Goal: Task Accomplishment & Management: Manage account settings

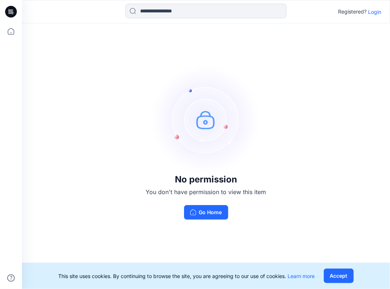
click at [372, 10] on p "Login" at bounding box center [374, 12] width 13 height 8
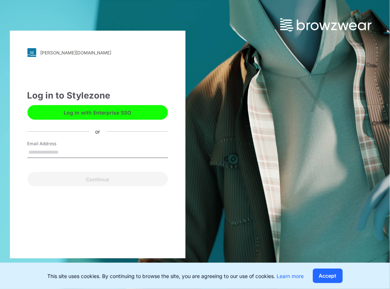
click at [46, 155] on input "Email Address" at bounding box center [97, 152] width 140 height 11
click at [47, 153] on input "Email Address" at bounding box center [97, 152] width 140 height 11
click at [81, 147] on input "Email Address" at bounding box center [97, 152] width 140 height 11
click at [97, 131] on div "or" at bounding box center [97, 132] width 16 height 8
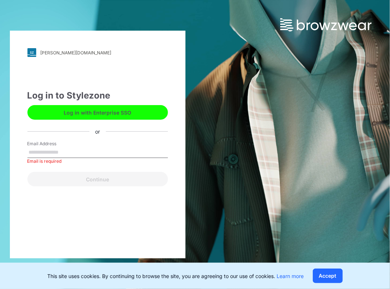
click at [62, 156] on input "Email Address" at bounding box center [97, 152] width 140 height 11
click at [62, 155] on input "Email Address" at bounding box center [97, 152] width 140 height 11
type input "****"
click at [331, 276] on button "Accept" at bounding box center [327, 276] width 30 height 15
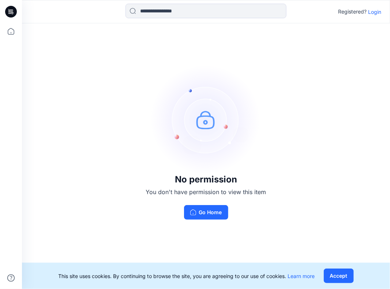
click at [9, 11] on icon at bounding box center [11, 12] width 12 height 12
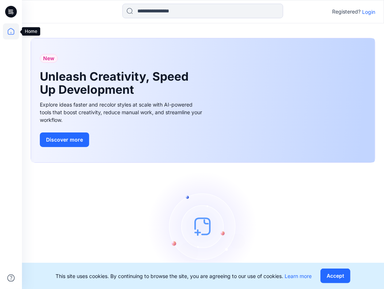
click at [15, 30] on icon at bounding box center [11, 31] width 16 height 16
click at [371, 11] on p "Login" at bounding box center [368, 12] width 13 height 8
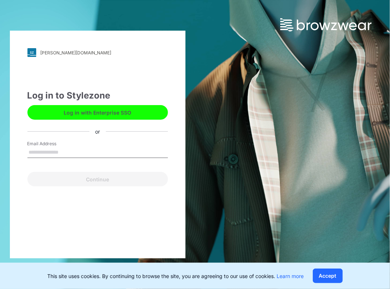
click at [41, 151] on input "Email Address" at bounding box center [97, 152] width 140 height 11
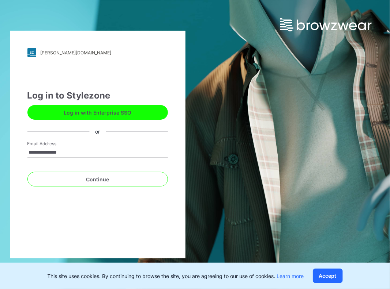
click at [67, 154] on input "**********" at bounding box center [97, 152] width 140 height 11
click at [72, 154] on input "**********" at bounding box center [97, 152] width 140 height 11
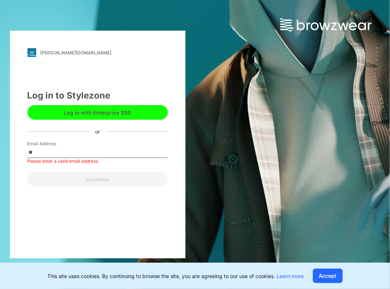
type input "*"
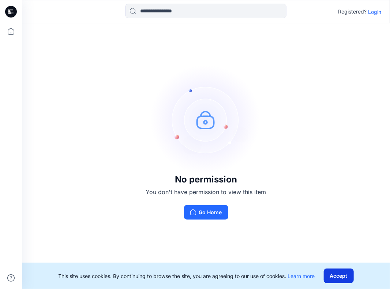
click at [340, 276] on button "Accept" at bounding box center [338, 276] width 30 height 15
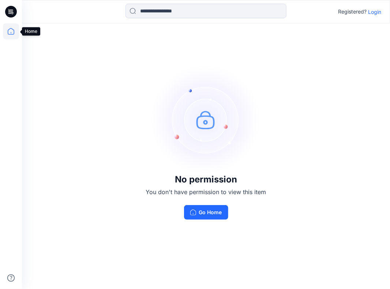
click at [14, 32] on icon at bounding box center [11, 31] width 7 height 7
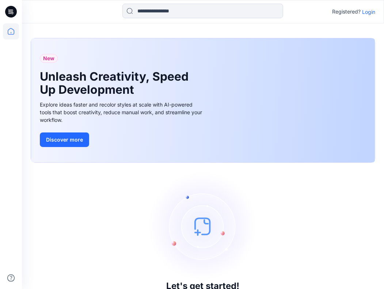
click at [368, 11] on p "Login" at bounding box center [368, 12] width 13 height 8
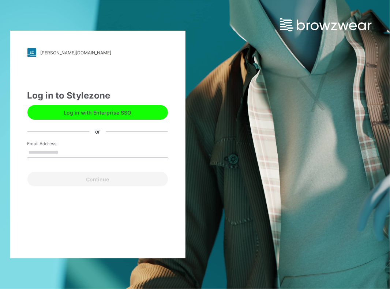
click at [38, 151] on input "Email Address" at bounding box center [97, 152] width 140 height 11
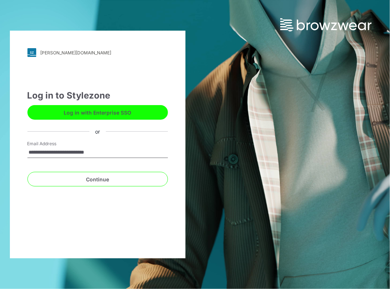
type input "**********"
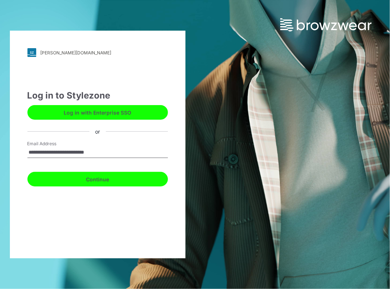
click at [98, 179] on button "Continue" at bounding box center [97, 179] width 140 height 15
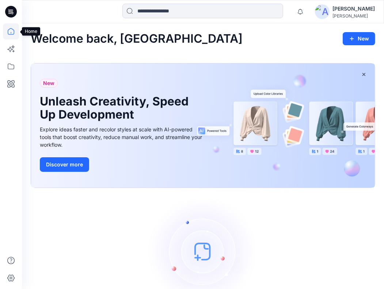
click at [12, 30] on icon at bounding box center [11, 31] width 16 height 16
click at [12, 32] on icon at bounding box center [11, 31] width 16 height 16
click at [265, 251] on div "Let's get started! Click New to add a style or create a folder." at bounding box center [203, 263] width 345 height 132
click at [12, 30] on icon at bounding box center [11, 31] width 16 height 16
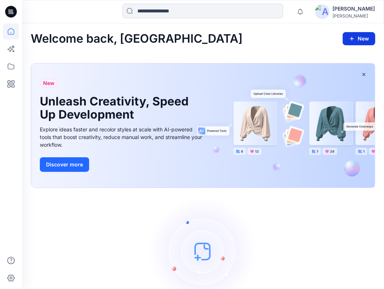
click at [363, 38] on button "New" at bounding box center [359, 38] width 33 height 13
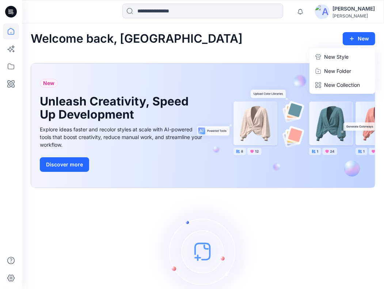
click at [313, 191] on div "New Unleash Creativity, Speed Up Development Explore ideas faster and recolor s…" at bounding box center [203, 127] width 345 height 140
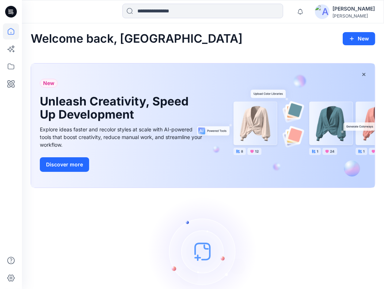
drag, startPoint x: 389, startPoint y: 31, endPoint x: 220, endPoint y: 210, distance: 246.1
click at [220, 210] on img at bounding box center [203, 252] width 110 height 110
click at [10, 68] on icon at bounding box center [11, 66] width 16 height 16
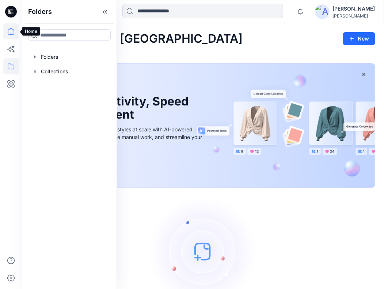
click at [10, 33] on icon at bounding box center [11, 31] width 16 height 16
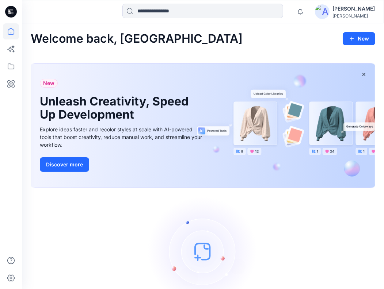
click at [10, 32] on icon at bounding box center [11, 31] width 16 height 16
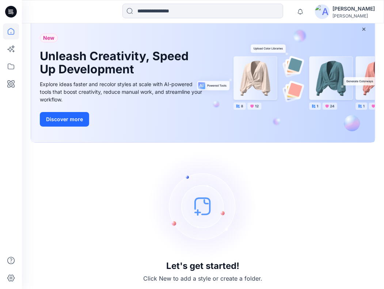
scroll to position [48, 0]
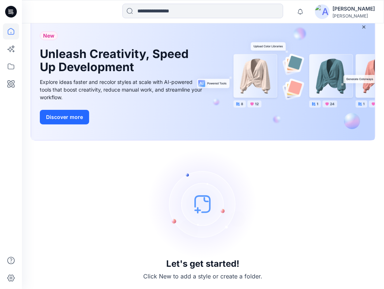
click at [201, 206] on img at bounding box center [203, 204] width 110 height 110
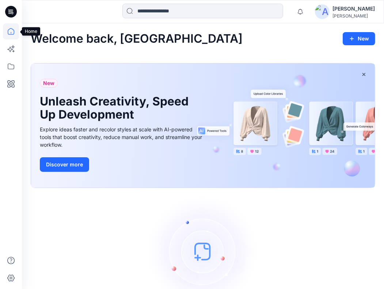
click at [14, 33] on icon at bounding box center [11, 31] width 16 height 16
click at [10, 32] on icon at bounding box center [11, 31] width 16 height 16
click at [10, 66] on icon at bounding box center [11, 66] width 16 height 16
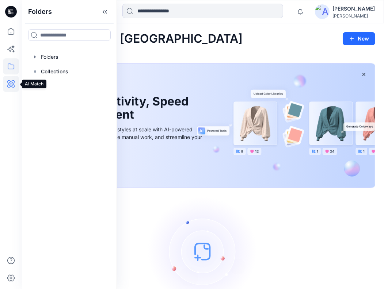
click at [11, 84] on icon at bounding box center [11, 84] width 2 height 2
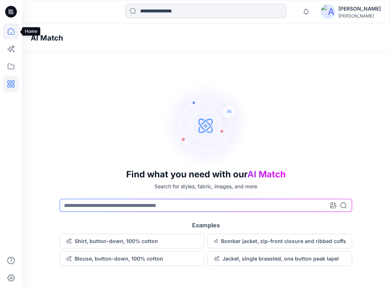
click at [12, 33] on icon at bounding box center [11, 31] width 16 height 16
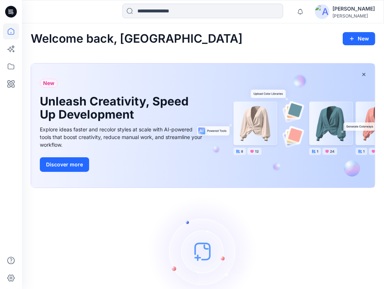
click at [182, 43] on div "Welcome back, Roshan New" at bounding box center [203, 39] width 345 height 14
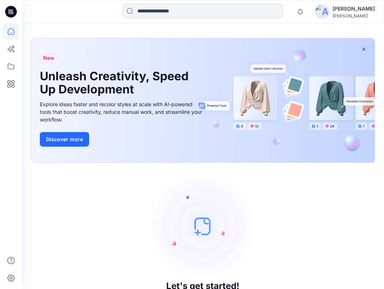
scroll to position [48, 0]
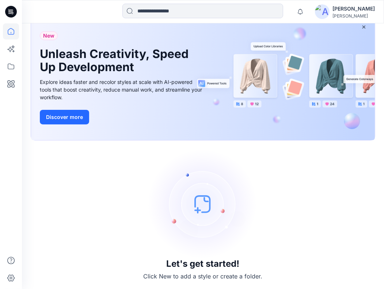
click at [201, 210] on img at bounding box center [203, 204] width 110 height 110
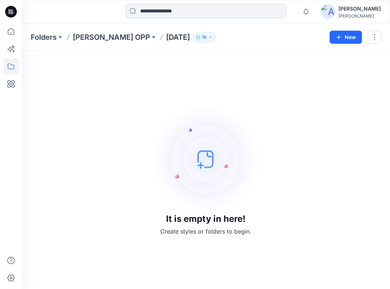
click at [208, 35] on icon "button" at bounding box center [210, 37] width 4 height 4
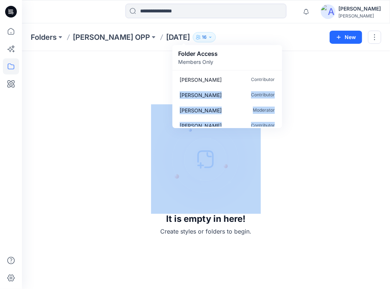
click at [282, 75] on div "Folders [PERSON_NAME] OPP [DATE] Folder Access Members Only [PERSON_NAME] Contr…" at bounding box center [206, 156] width 368 height 266
click at [278, 75] on div "Sarah Didion Contributor" at bounding box center [227, 79] width 107 height 15
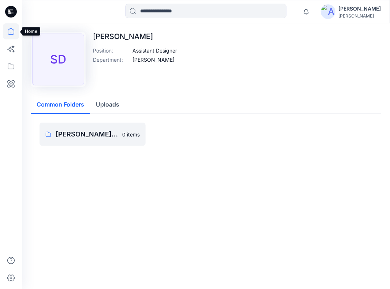
click at [12, 33] on icon at bounding box center [11, 31] width 16 height 16
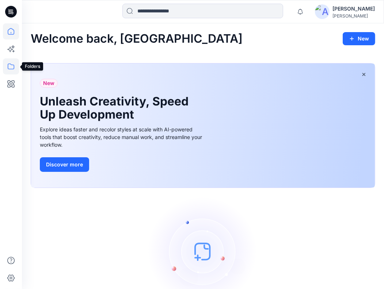
click at [10, 65] on icon at bounding box center [11, 66] width 16 height 16
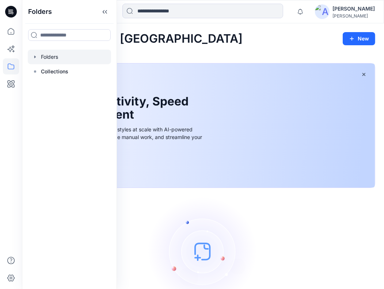
click at [45, 58] on div at bounding box center [69, 57] width 83 height 15
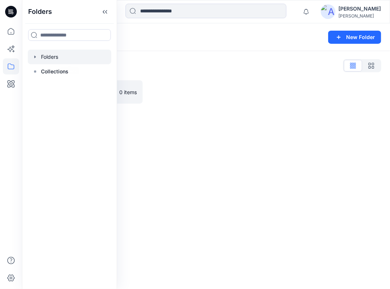
click at [180, 133] on div "Folders New Folder Folders List Anne Klein OPP 0 items" at bounding box center [206, 156] width 368 height 266
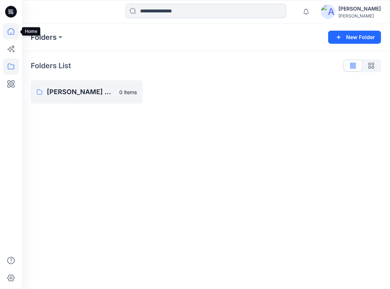
click at [14, 30] on icon at bounding box center [11, 31] width 16 height 16
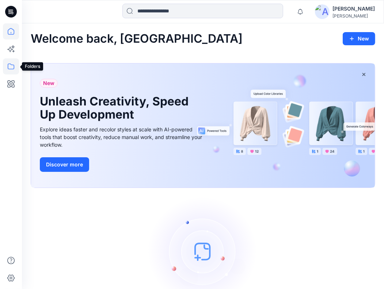
click at [8, 66] on icon at bounding box center [11, 67] width 7 height 6
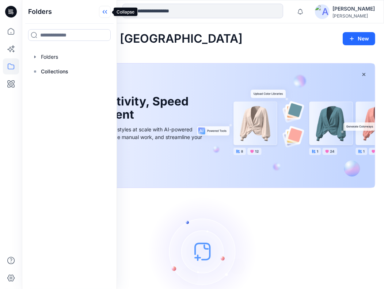
click at [107, 11] on icon at bounding box center [106, 12] width 2 height 4
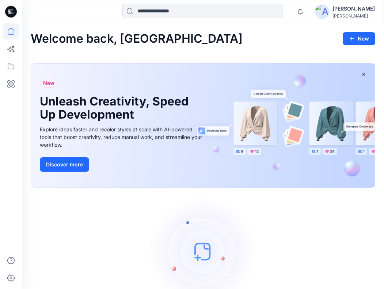
click at [15, 10] on icon at bounding box center [11, 12] width 12 height 12
click at [13, 31] on icon at bounding box center [11, 31] width 16 height 16
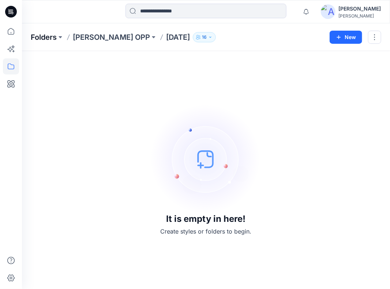
click at [47, 39] on p "Folders" at bounding box center [44, 37] width 26 height 10
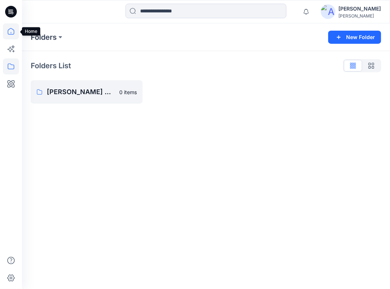
click at [11, 31] on icon at bounding box center [11, 31] width 16 height 16
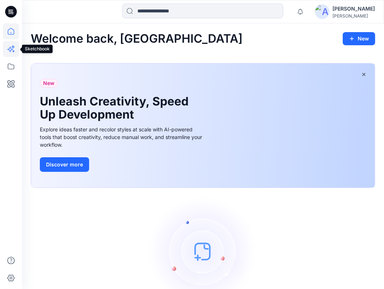
click at [14, 49] on icon at bounding box center [11, 49] width 16 height 16
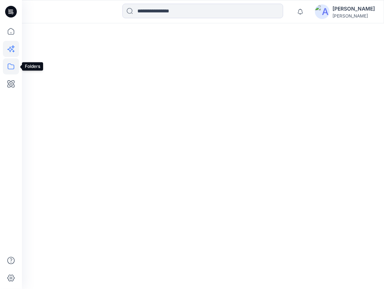
click at [12, 66] on icon at bounding box center [11, 66] width 16 height 16
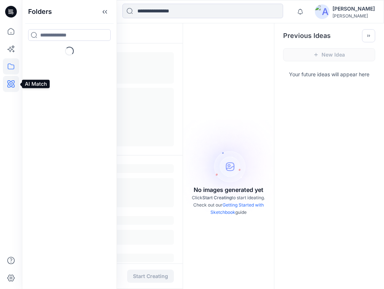
click at [12, 83] on icon at bounding box center [11, 84] width 16 height 16
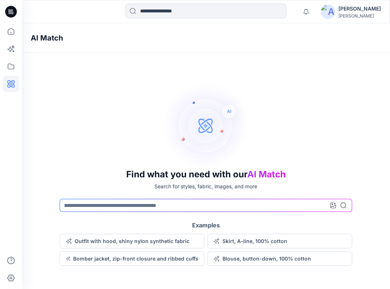
click at [12, 13] on icon at bounding box center [11, 12] width 12 height 12
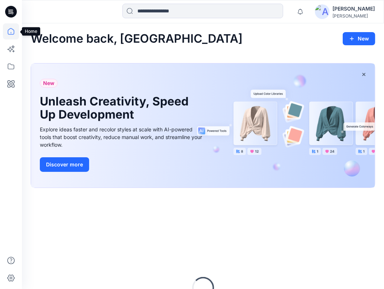
click at [12, 33] on icon at bounding box center [11, 31] width 16 height 16
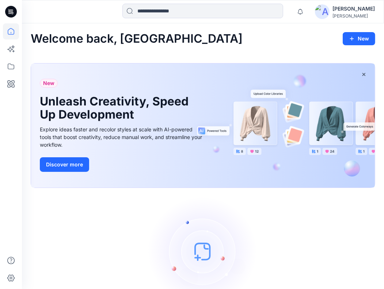
click at [9, 30] on icon at bounding box center [11, 31] width 16 height 16
click at [364, 73] on icon "button" at bounding box center [364, 75] width 6 height 6
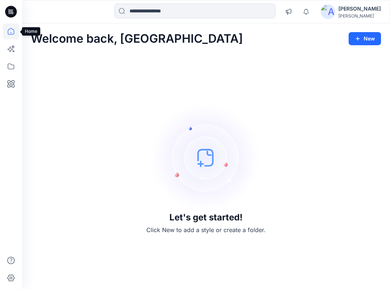
click at [13, 32] on icon at bounding box center [11, 31] width 16 height 16
click at [12, 46] on icon at bounding box center [11, 49] width 16 height 16
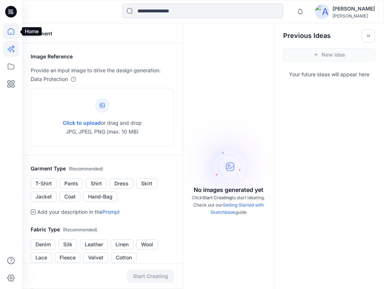
click at [13, 30] on icon at bounding box center [11, 31] width 7 height 7
